Goal: Information Seeking & Learning: Learn about a topic

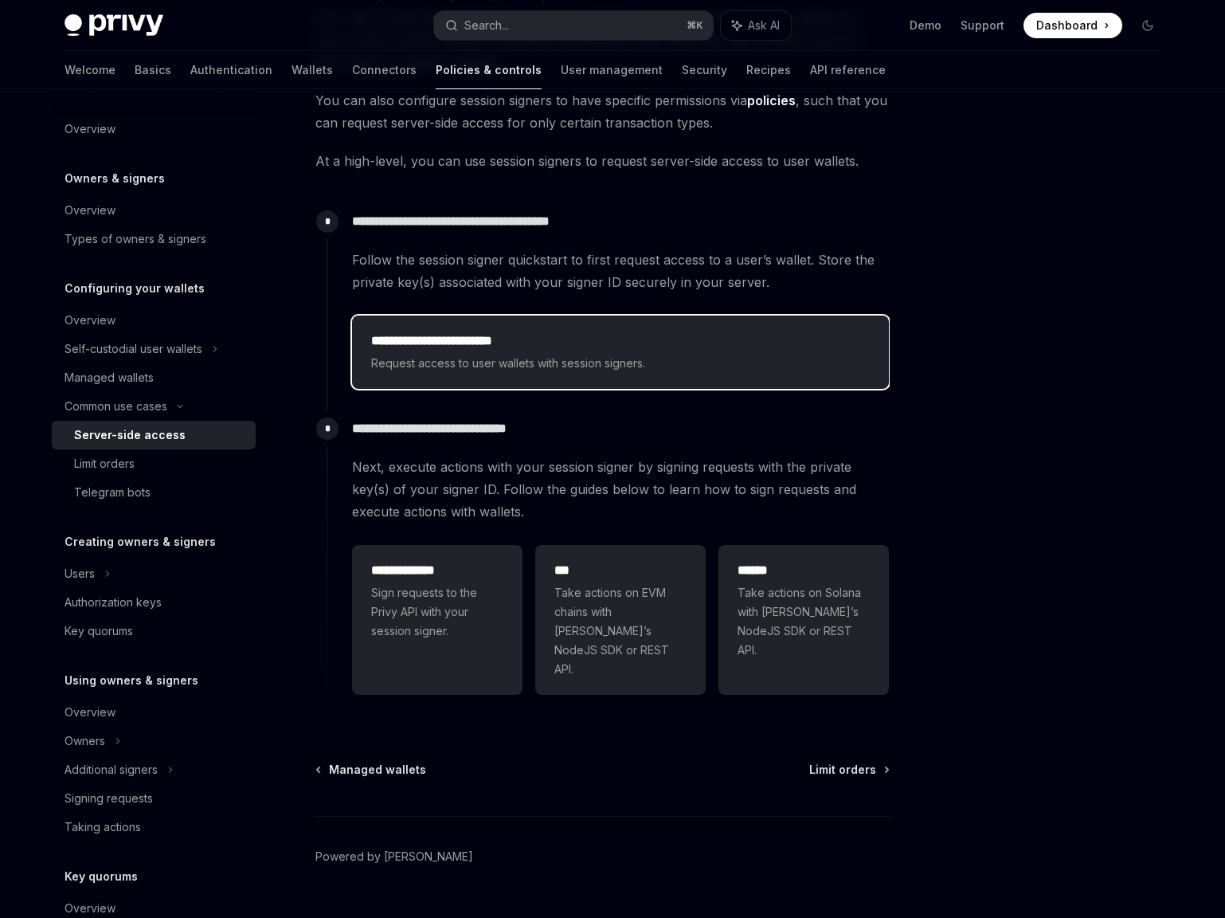
scroll to position [256, 0]
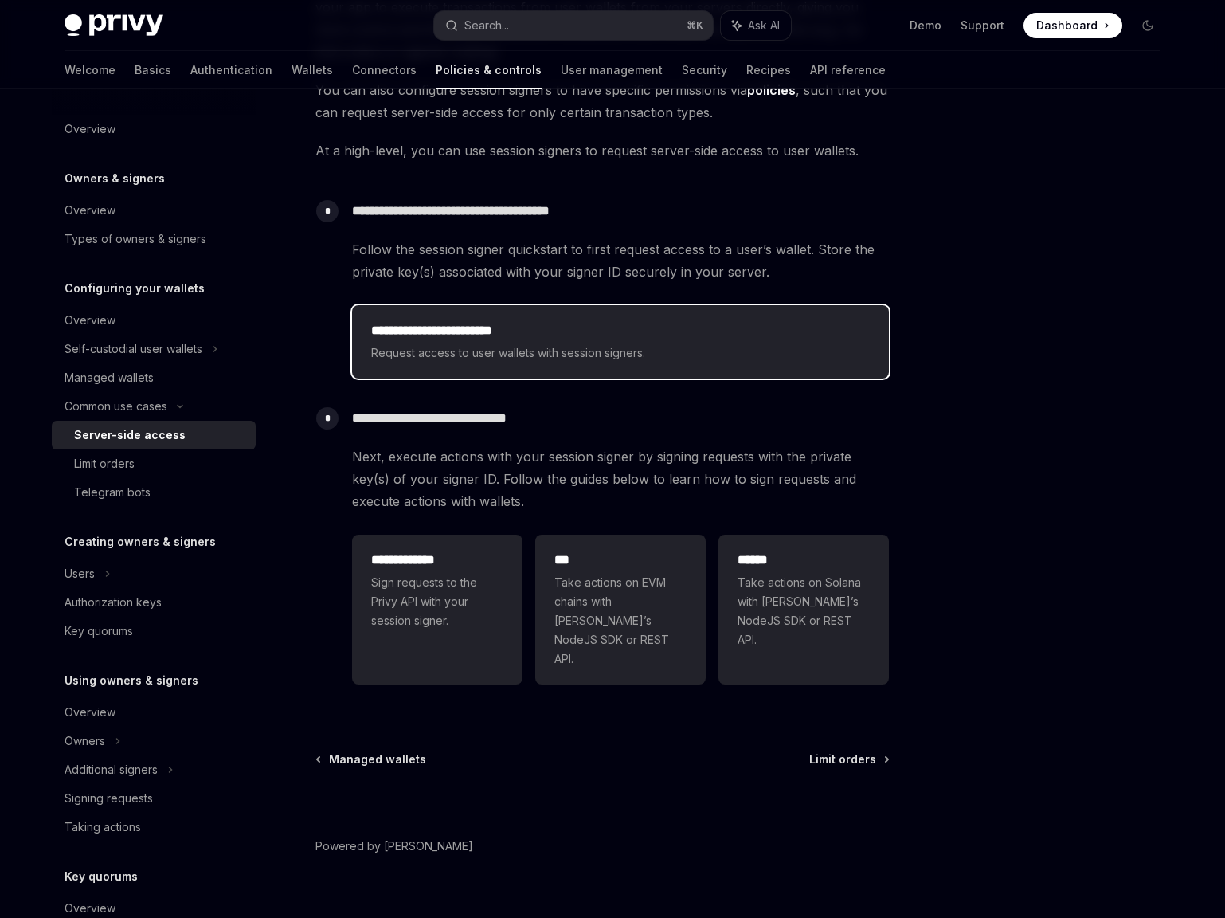
click at [520, 359] on span "Request access to user wallets with session signers." at bounding box center [620, 352] width 499 height 19
type textarea "*"
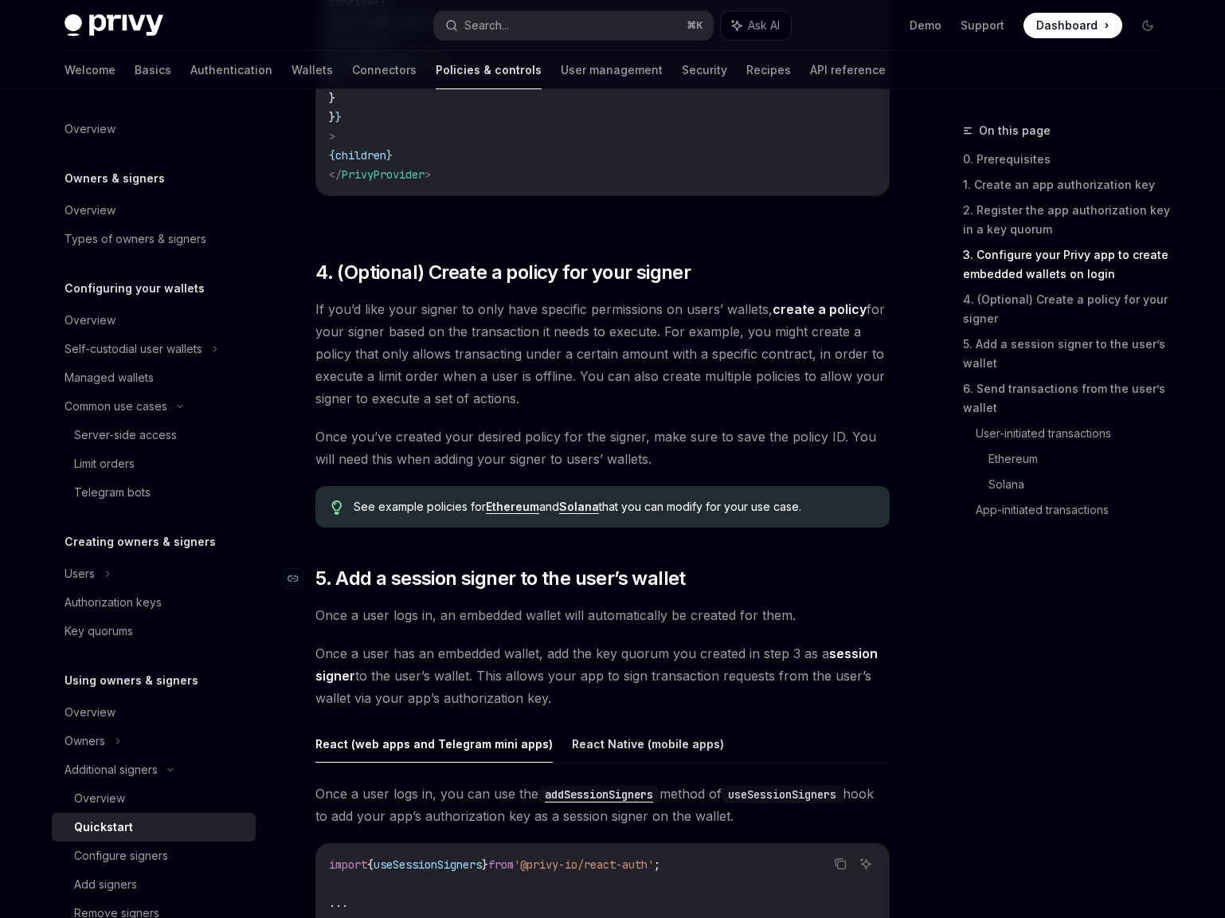
scroll to position [1884, 0]
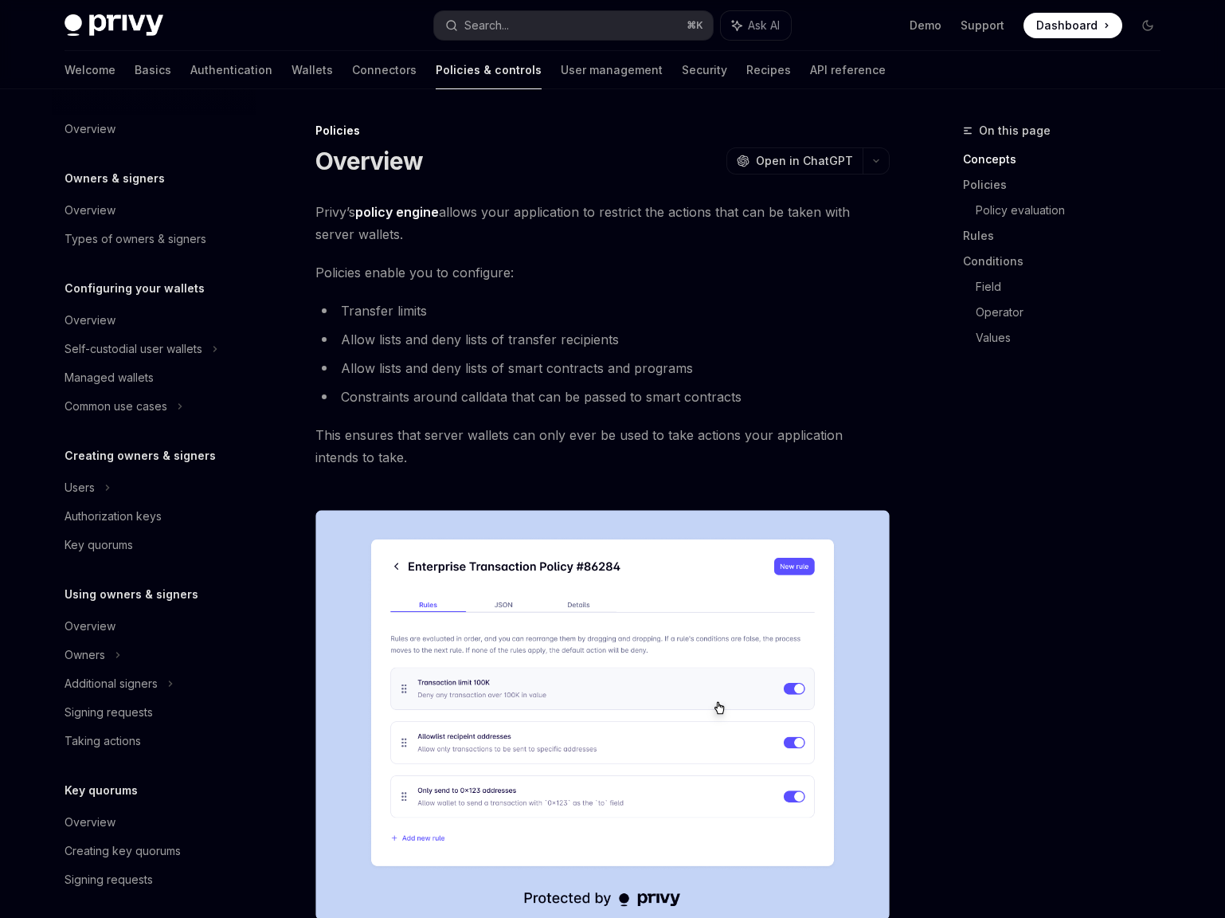
scroll to position [204, 0]
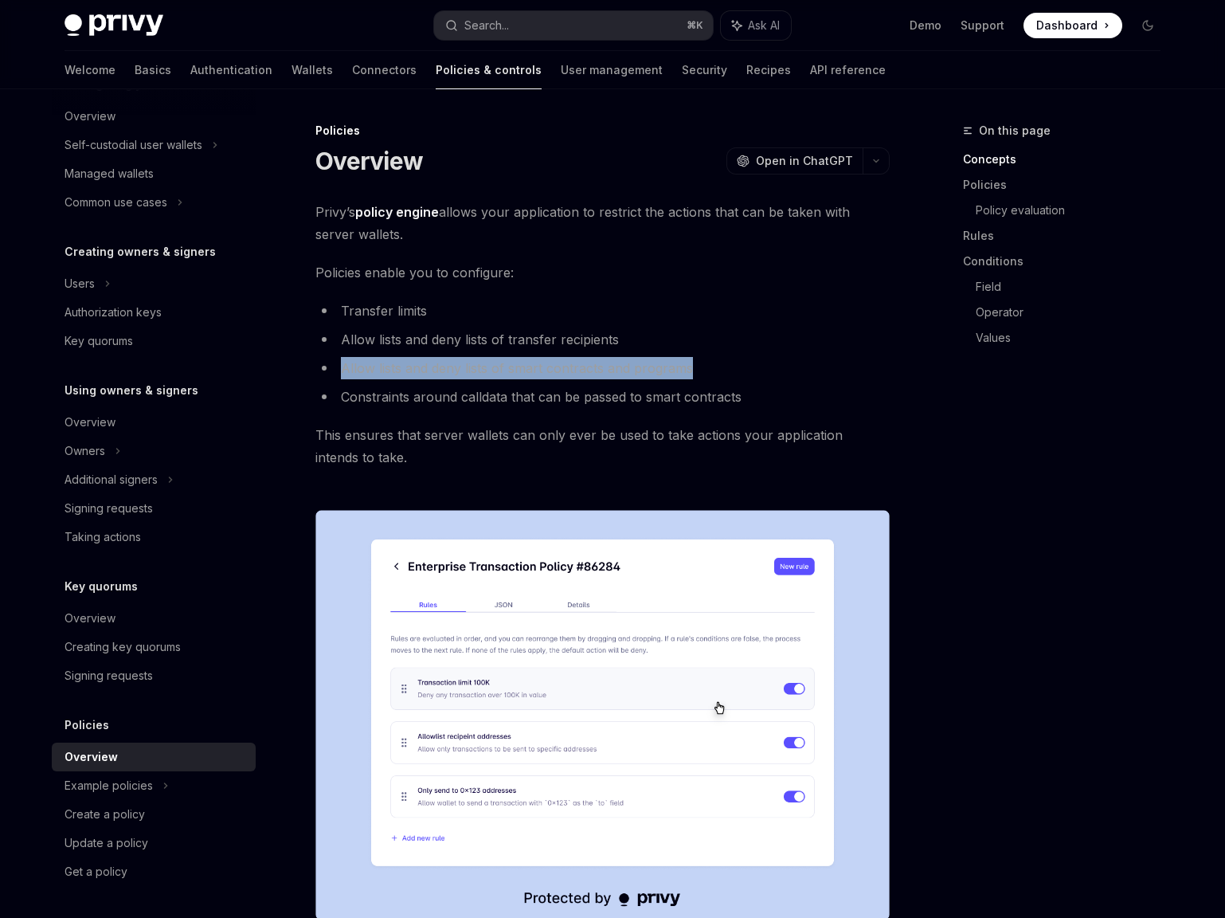
drag, startPoint x: 695, startPoint y: 371, endPoint x: 343, endPoint y: 357, distance: 351.7
click at [343, 357] on li "Allow lists and deny lists of smart contracts and programs" at bounding box center [603, 368] width 575 height 22
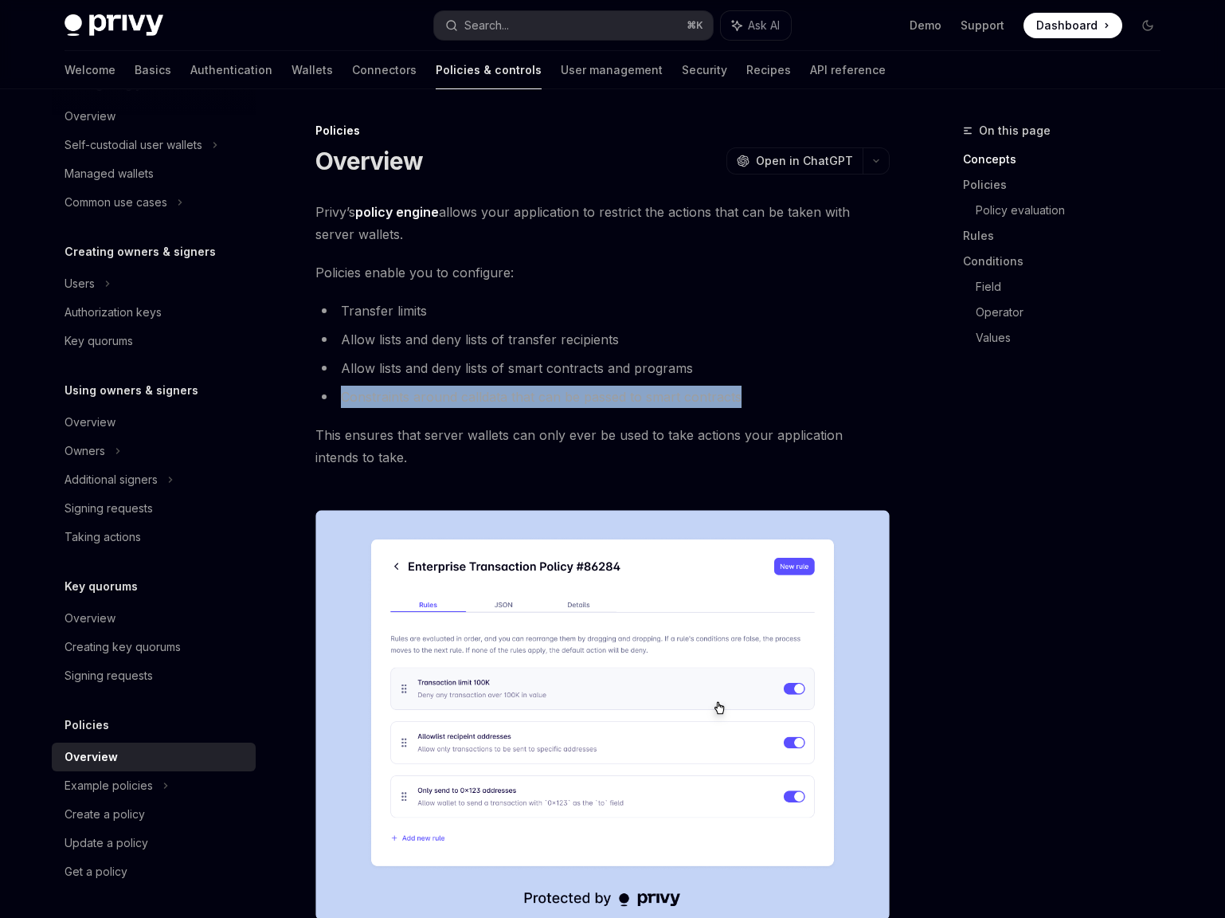
drag, startPoint x: 790, startPoint y: 403, endPoint x: 312, endPoint y: 395, distance: 479.0
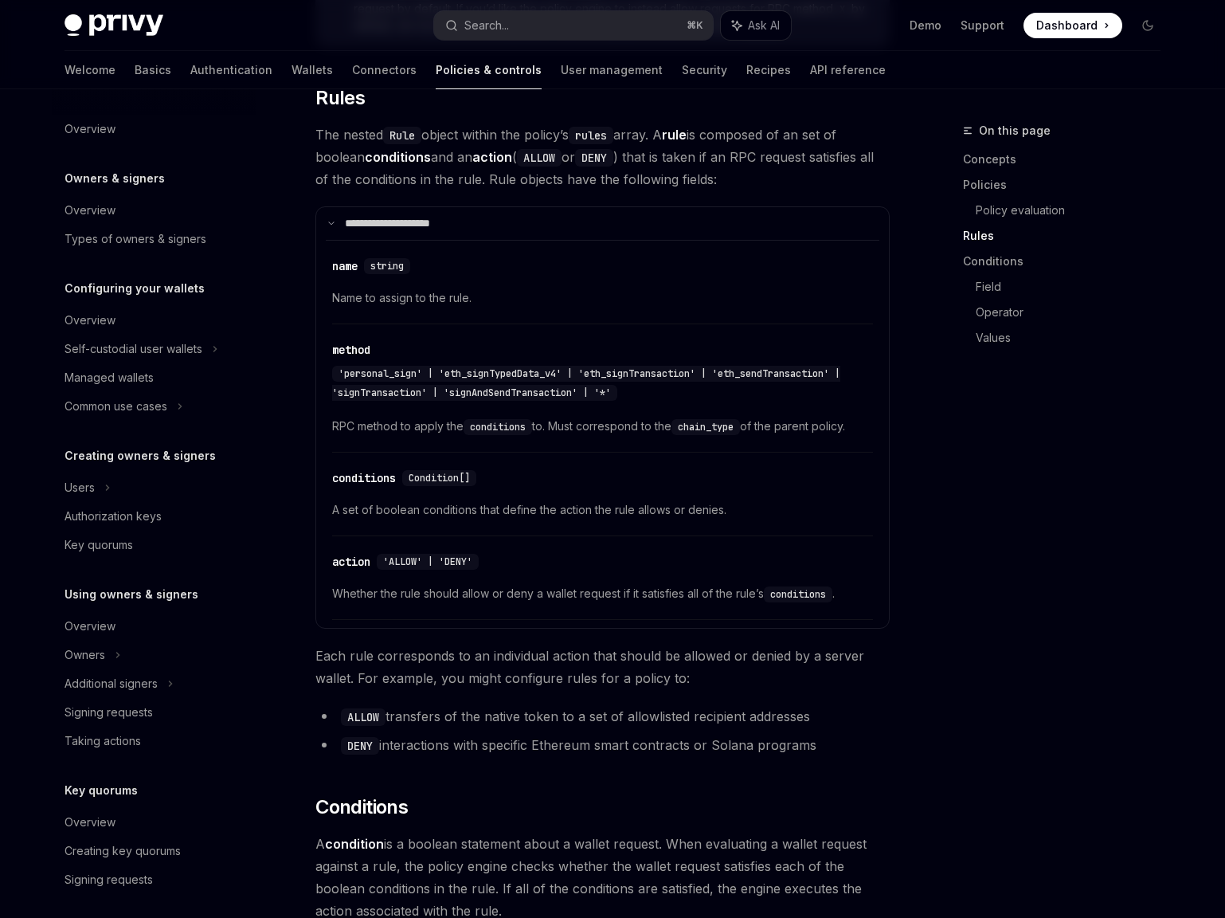
scroll to position [1468, 0]
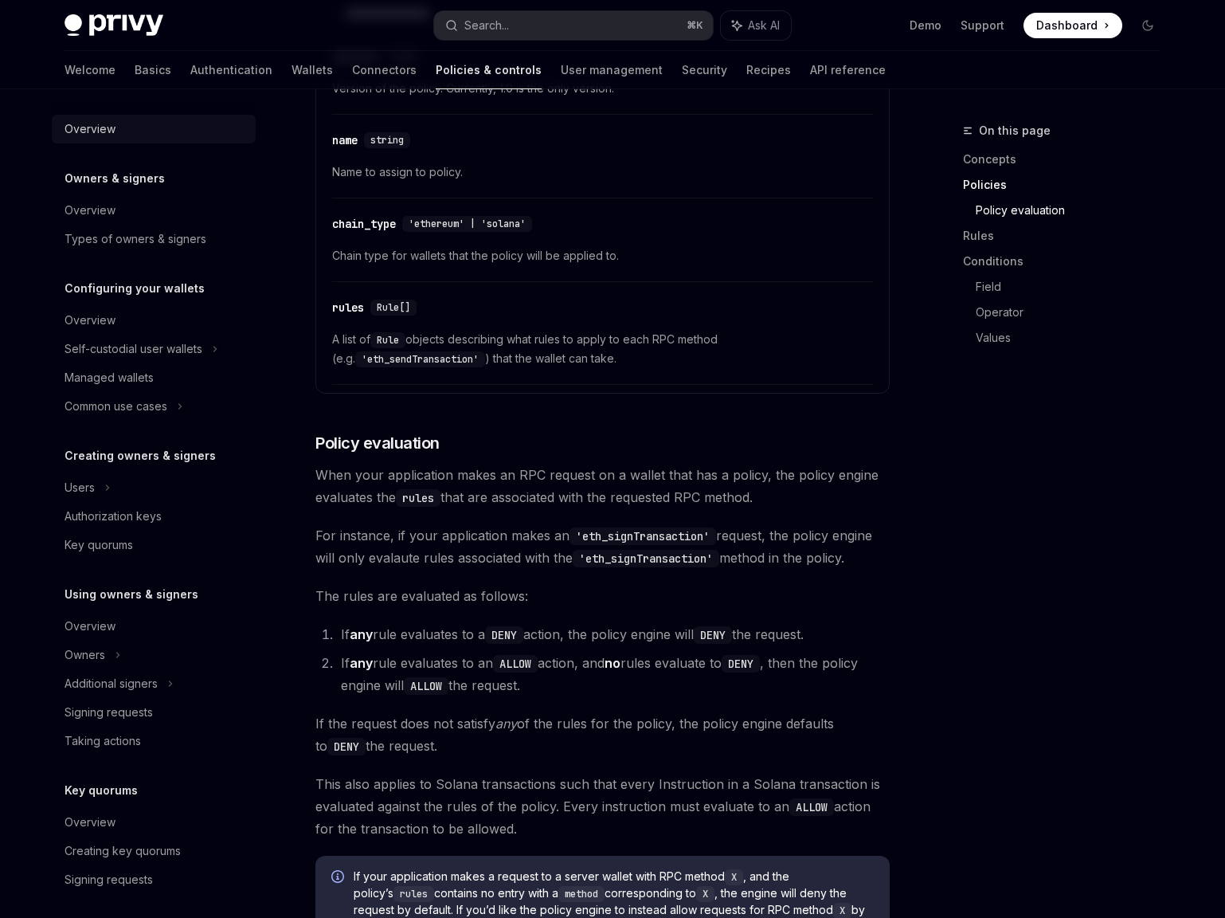
click at [99, 120] on div "Overview" at bounding box center [90, 129] width 51 height 19
type textarea "*"
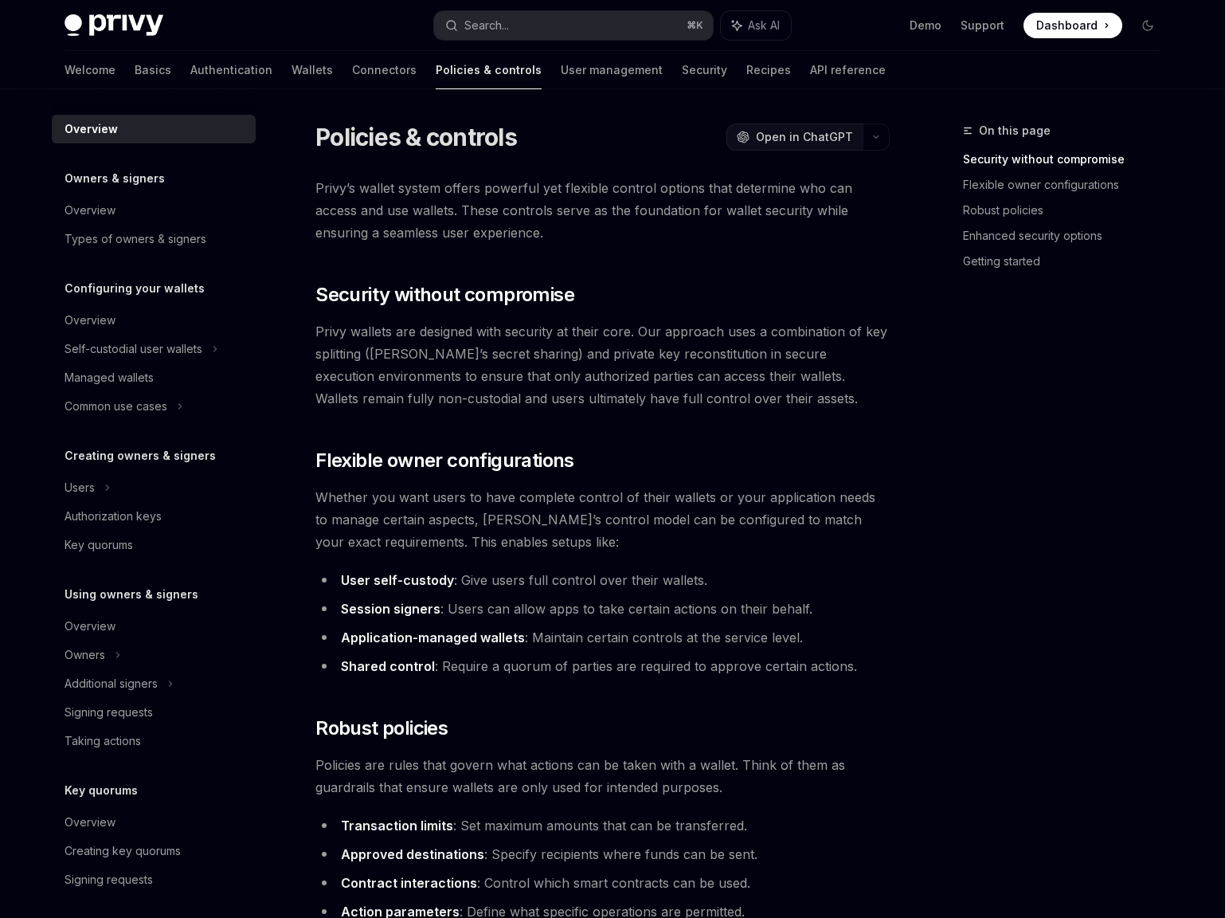
click at [845, 131] on span "Open in ChatGPT" at bounding box center [804, 137] width 97 height 16
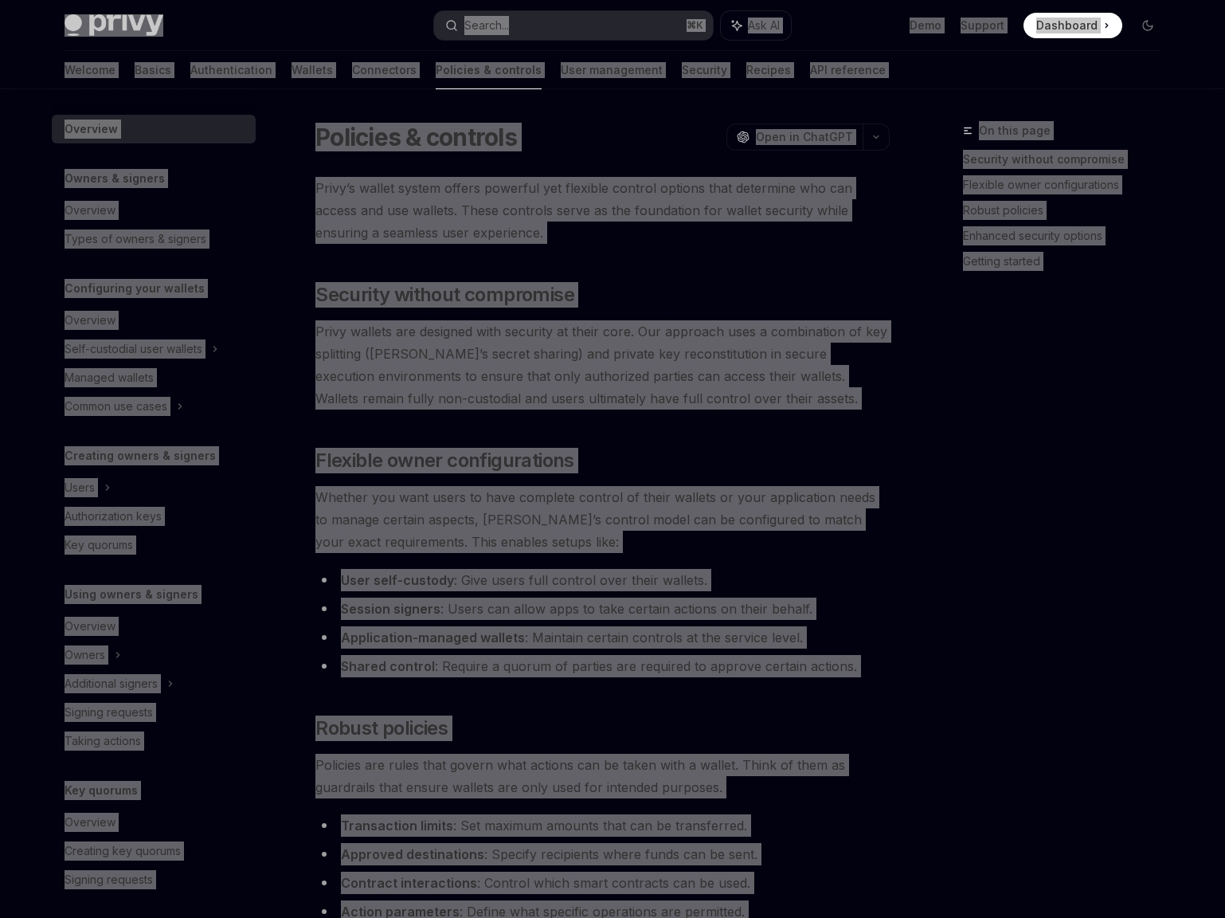
drag, startPoint x: 1225, startPoint y: 492, endPoint x: 473, endPoint y: 202, distance: 805.4
click at [473, 202] on span "Privy’s wallet system offers powerful yet flexible control options that determi…" at bounding box center [603, 210] width 575 height 67
